Goal: Information Seeking & Learning: Learn about a topic

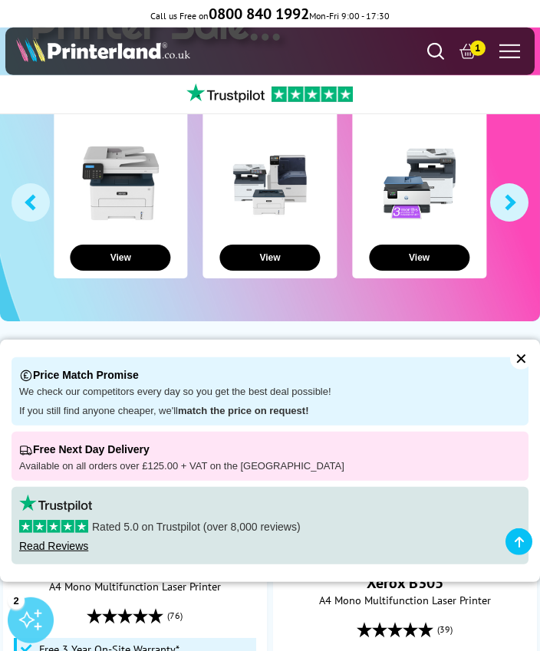
scroll to position [160, 0]
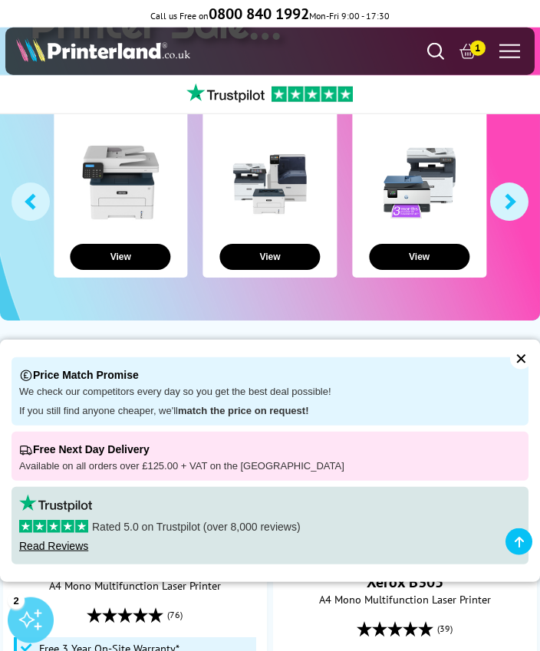
click at [535, 401] on div "Price Match Promise We check our competitors every day so you get the best deal…" at bounding box center [270, 461] width 540 height 242
click at [517, 370] on div "✕" at bounding box center [520, 358] width 21 height 21
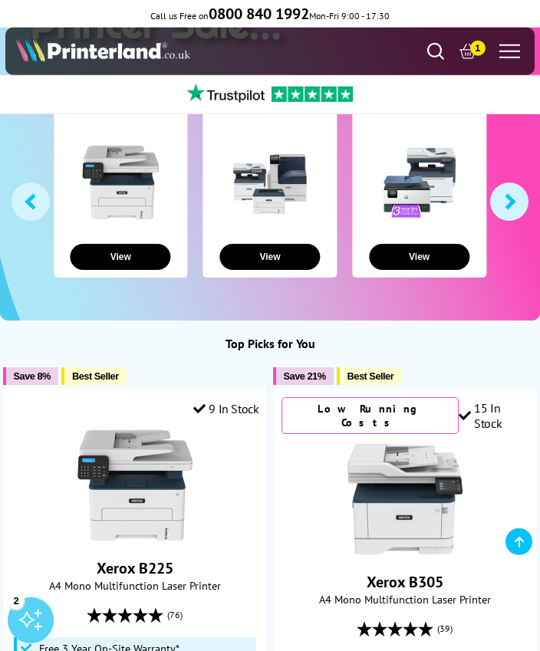
click at [151, 260] on button "View" at bounding box center [121, 257] width 101 height 26
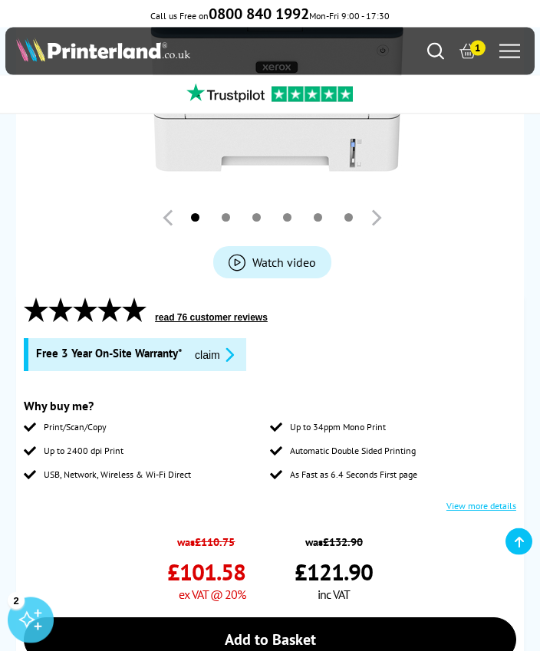
scroll to position [455, 0]
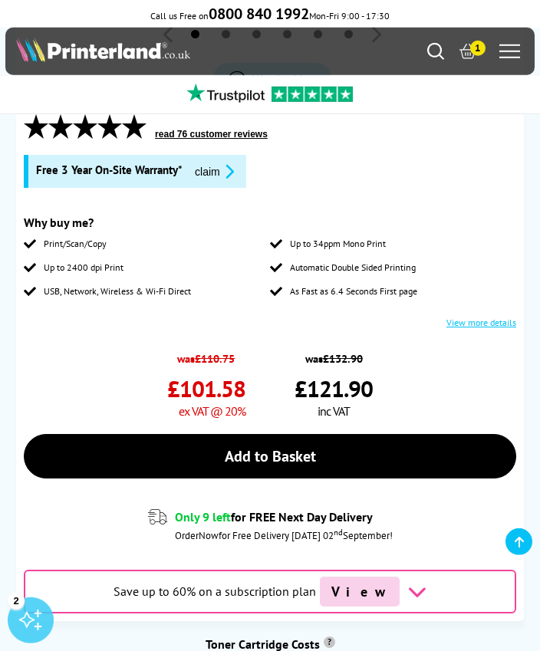
click at [487, 317] on link "View more details" at bounding box center [482, 323] width 70 height 12
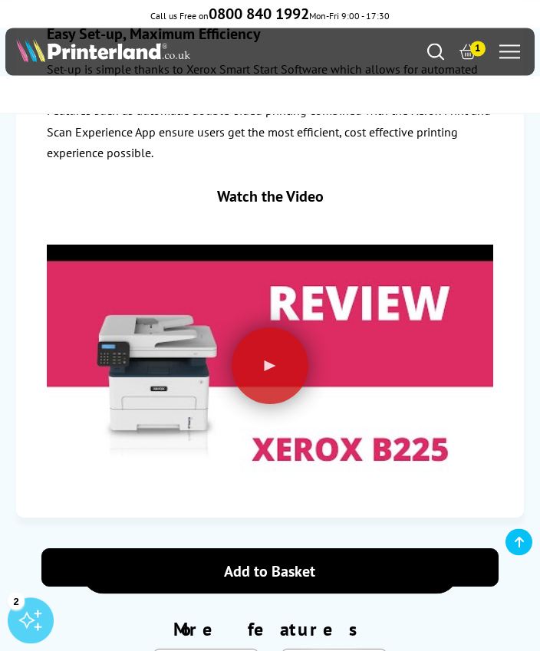
scroll to position [2947, 0]
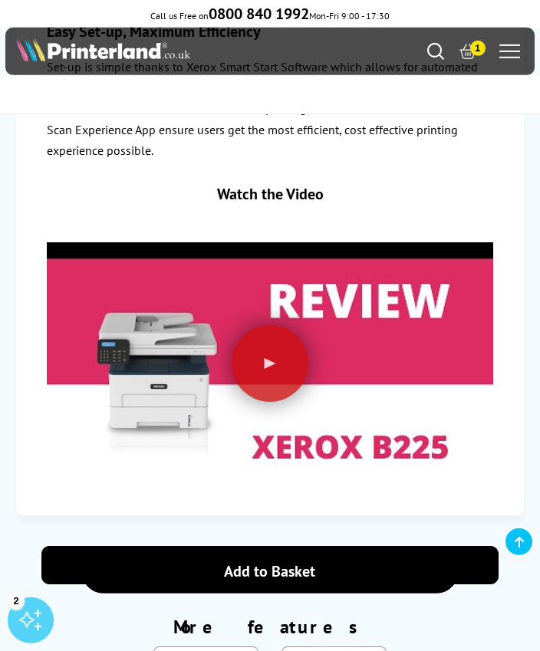
click at [299, 184] on div "Offering a practical all-in-one the print solution in a quiet and compact packa…" at bounding box center [270, 108] width 447 height 754
click at [298, 191] on div "Watch the Video" at bounding box center [270, 194] width 447 height 20
click at [280, 361] on div at bounding box center [270, 363] width 77 height 77
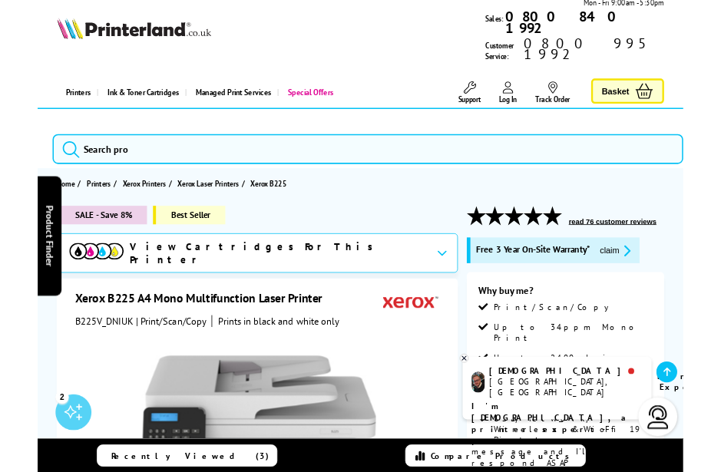
scroll to position [3512, 0]
